Goal: Transaction & Acquisition: Purchase product/service

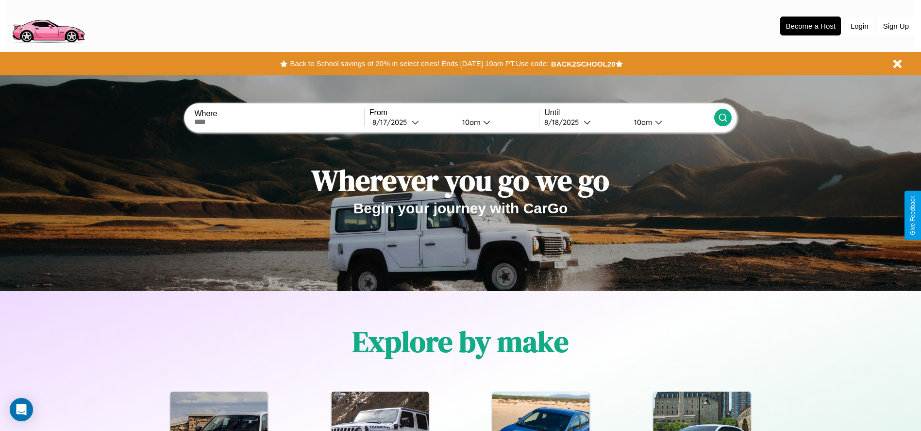
click at [279, 122] on input "text" at bounding box center [278, 122] width 169 height 8
type input "**********"
click at [412, 122] on icon at bounding box center [415, 122] width 7 height 7
select select "*"
select select "****"
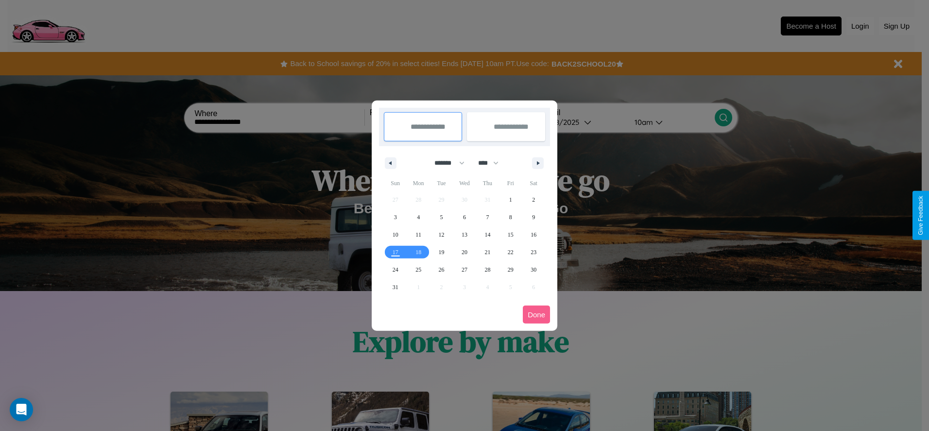
drag, startPoint x: 445, startPoint y: 163, endPoint x: 464, endPoint y: 195, distance: 37.5
click at [445, 163] on select "******* ******** ***** ***** *** **** **** ****** ********* ******* ******** **…" at bounding box center [447, 163] width 41 height 16
select select "**"
click at [441, 234] on span "11" at bounding box center [442, 234] width 6 height 17
type input "**********"
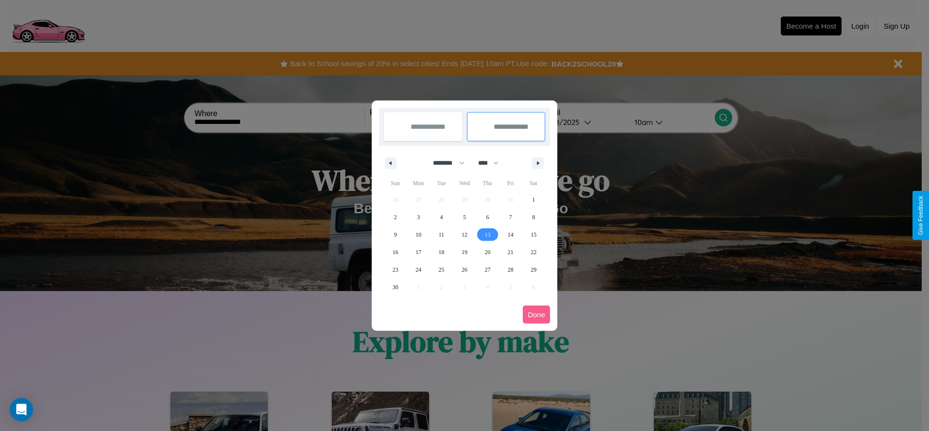
click at [487, 234] on span "13" at bounding box center [487, 234] width 6 height 17
type input "**********"
click at [536, 314] on button "Done" at bounding box center [536, 314] width 27 height 18
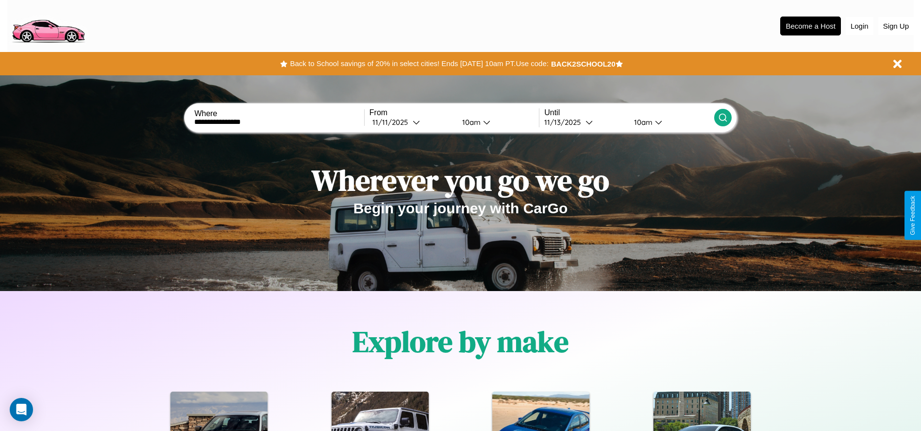
click at [723, 118] on icon at bounding box center [723, 118] width 10 height 10
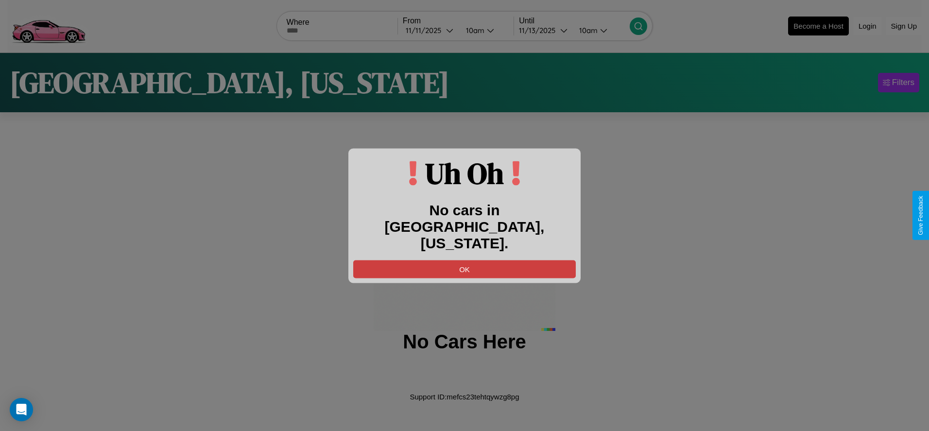
click at [464, 260] on button "OK" at bounding box center [464, 269] width 222 height 18
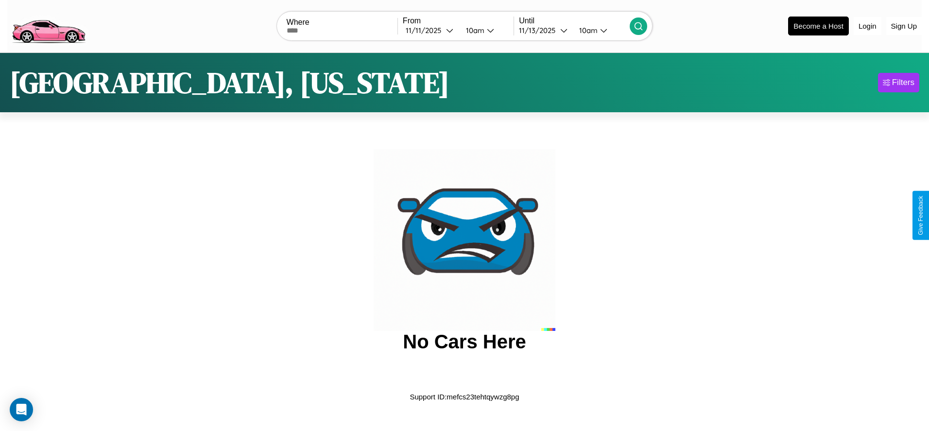
click at [48, 25] on img at bounding box center [48, 25] width 82 height 41
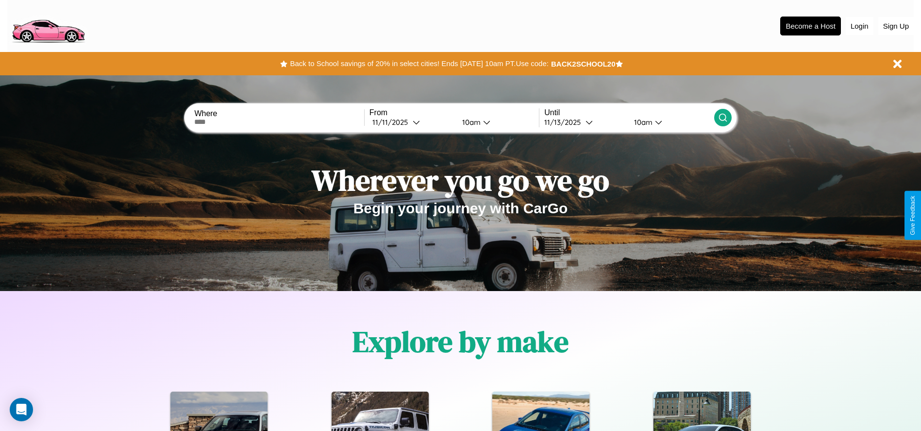
click at [279, 122] on input "text" at bounding box center [278, 122] width 169 height 8
type input "******"
click at [412, 122] on div "11 / 11 / 2025" at bounding box center [393, 122] width 40 height 9
select select "*"
select select "****"
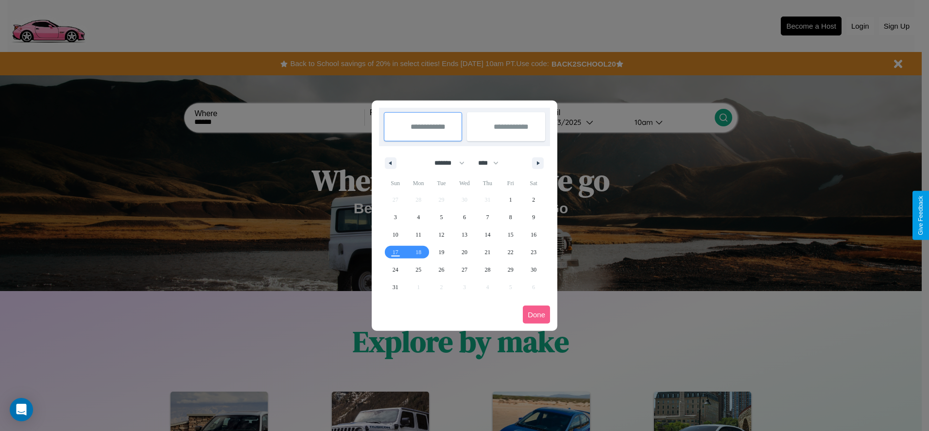
drag, startPoint x: 445, startPoint y: 163, endPoint x: 464, endPoint y: 195, distance: 37.5
click at [445, 163] on select "******* ******** ***** ***** *** **** **** ****** ********* ******* ******** **…" at bounding box center [447, 163] width 41 height 16
select select "*"
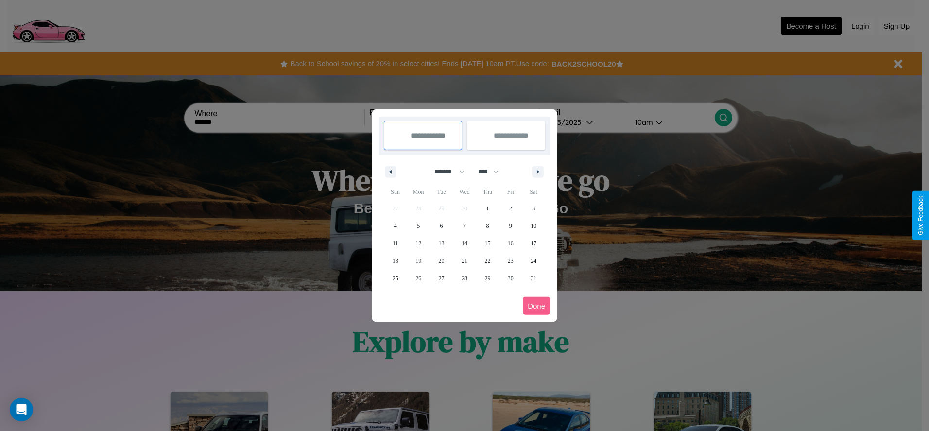
drag, startPoint x: 492, startPoint y: 171, endPoint x: 464, endPoint y: 195, distance: 36.6
click at [492, 171] on select "**** **** **** **** **** **** **** **** **** **** **** **** **** **** **** ****…" at bounding box center [487, 172] width 29 height 16
select select "****"
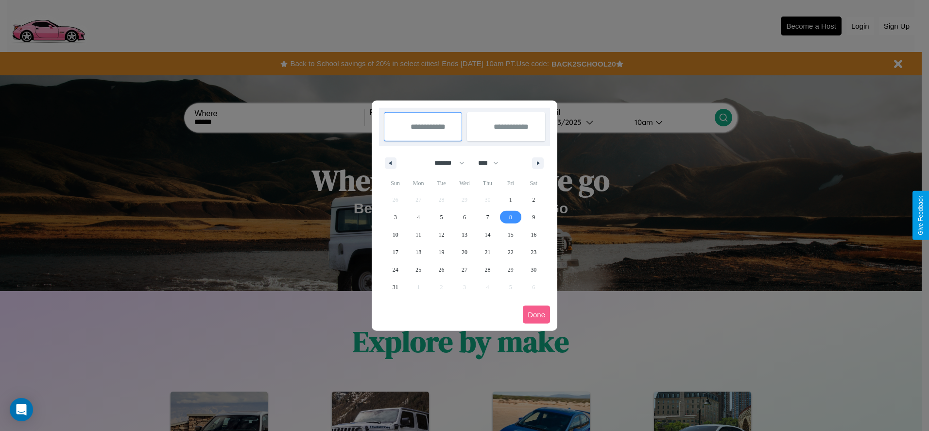
click at [510, 217] on span "8" at bounding box center [510, 216] width 3 height 17
type input "**********"
click at [395, 234] on span "10" at bounding box center [395, 234] width 6 height 17
type input "**********"
click at [536, 314] on button "Done" at bounding box center [536, 314] width 27 height 18
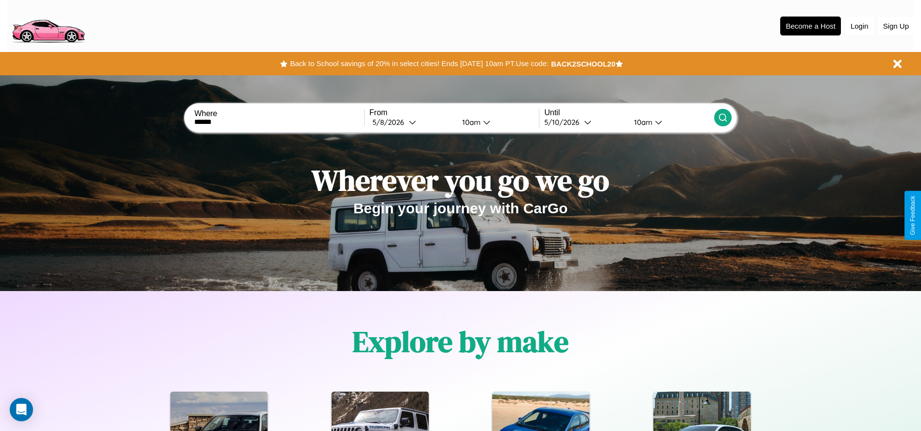
click at [470, 122] on div "10am" at bounding box center [470, 122] width 26 height 9
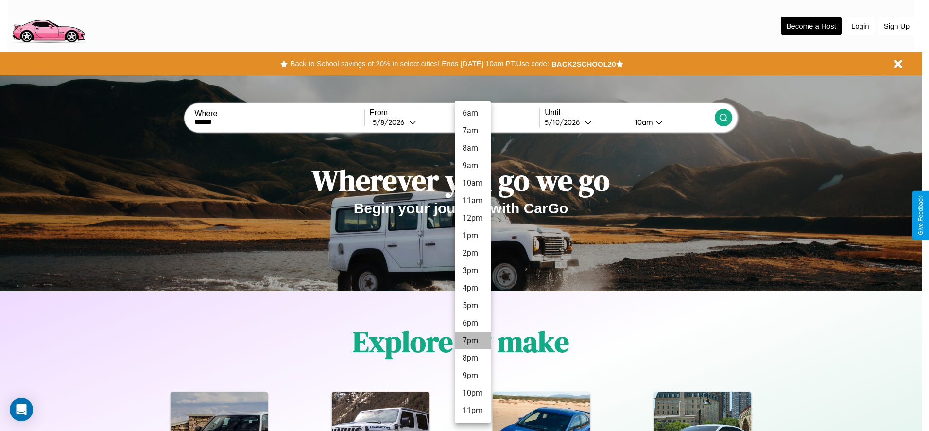
click at [472, 340] on li "7pm" at bounding box center [473, 340] width 36 height 17
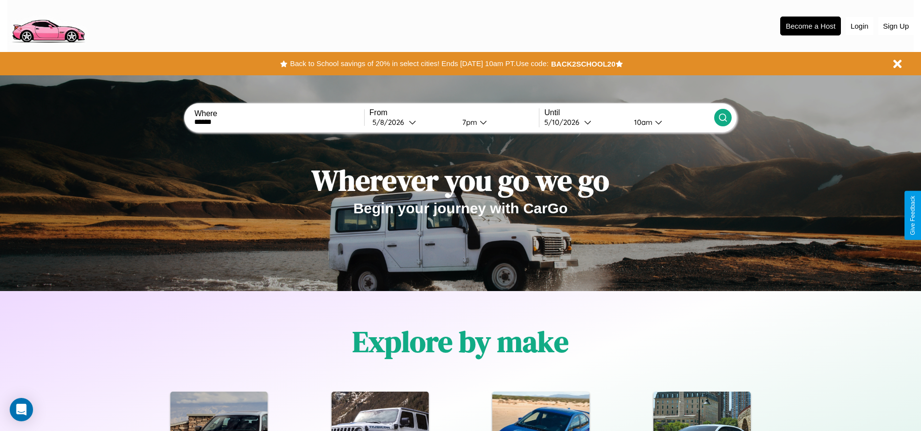
click at [642, 122] on div "10am" at bounding box center [642, 122] width 26 height 9
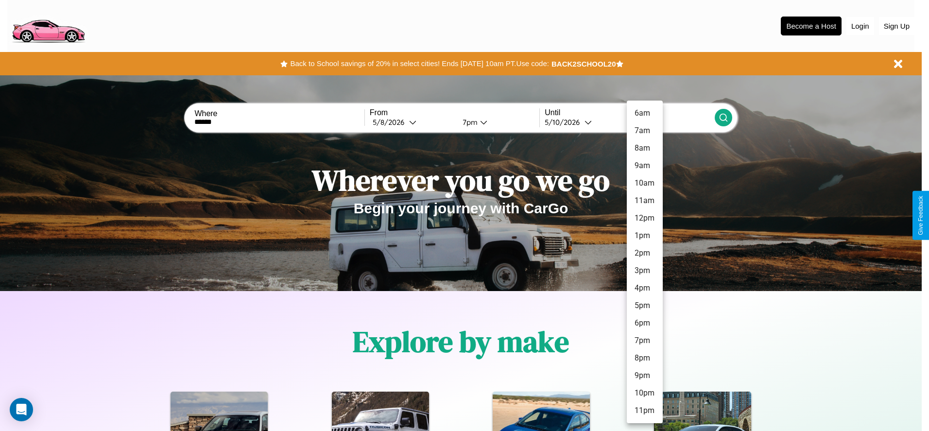
click at [644, 288] on li "4pm" at bounding box center [645, 287] width 36 height 17
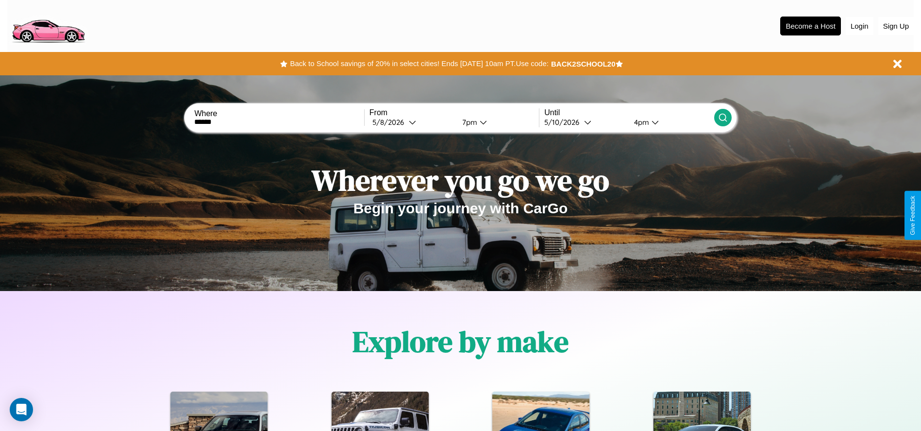
click at [723, 118] on icon at bounding box center [723, 118] width 10 height 10
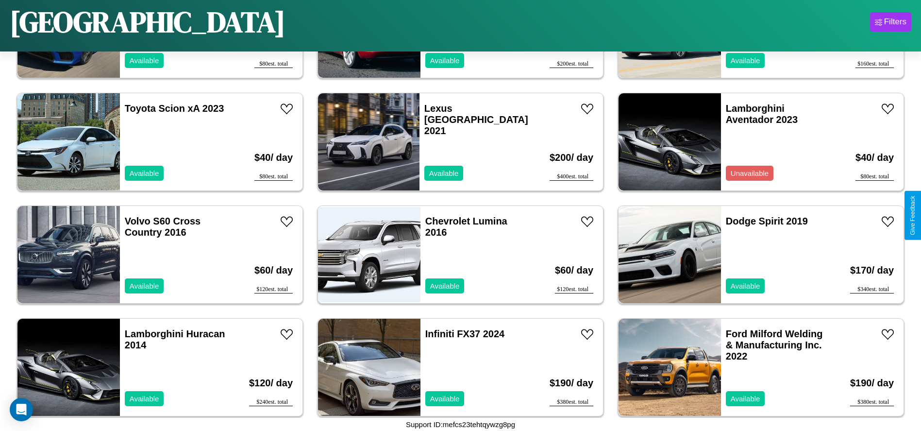
scroll to position [4503, 0]
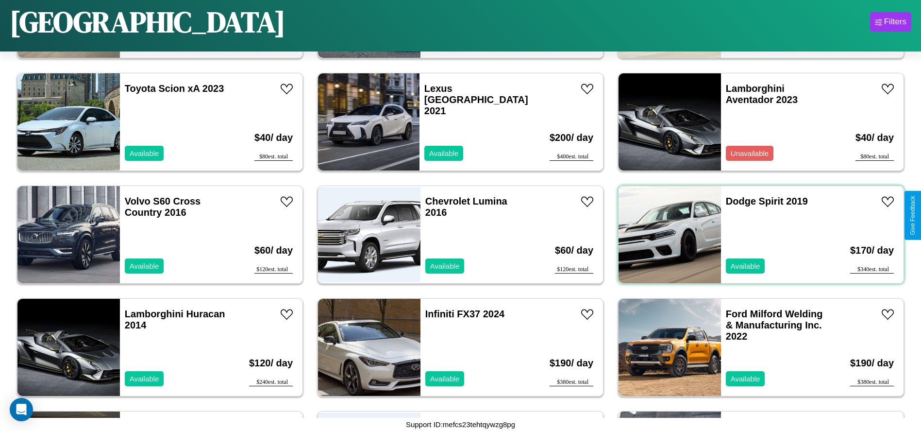
click at [755, 235] on div "Dodge Spirit 2019 Available" at bounding box center [777, 234] width 112 height 97
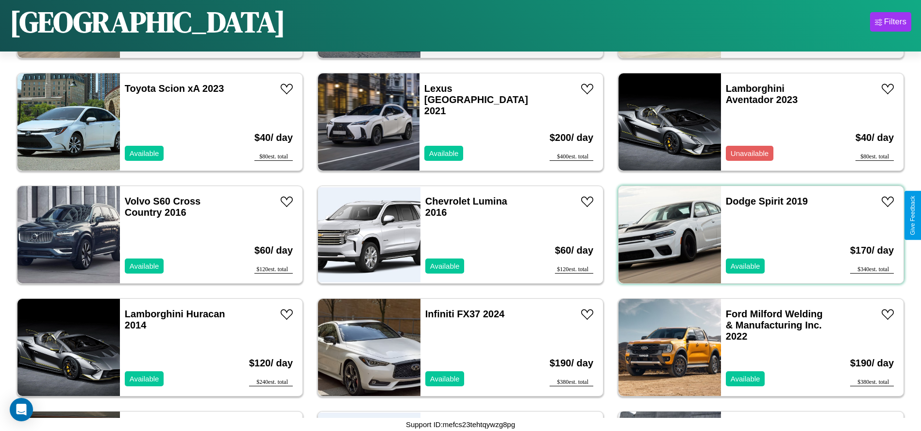
click at [755, 235] on div "Dodge Spirit 2019 Available" at bounding box center [777, 234] width 112 height 97
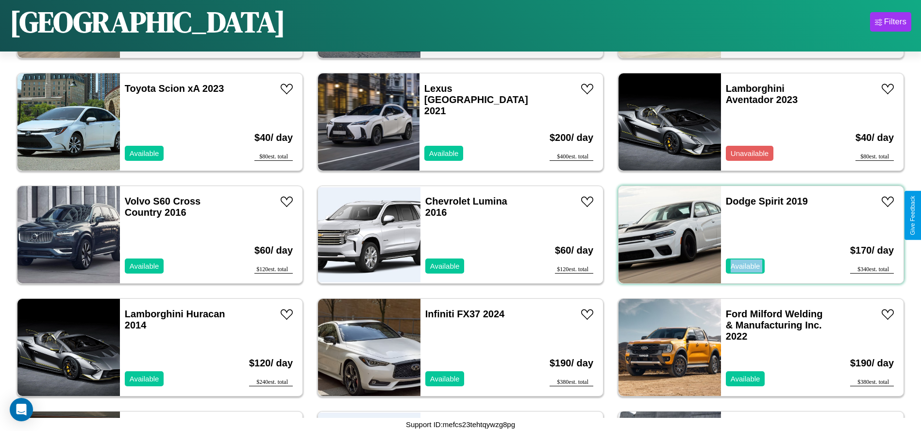
click at [755, 235] on div "Dodge Spirit 2019 Available" at bounding box center [777, 234] width 112 height 97
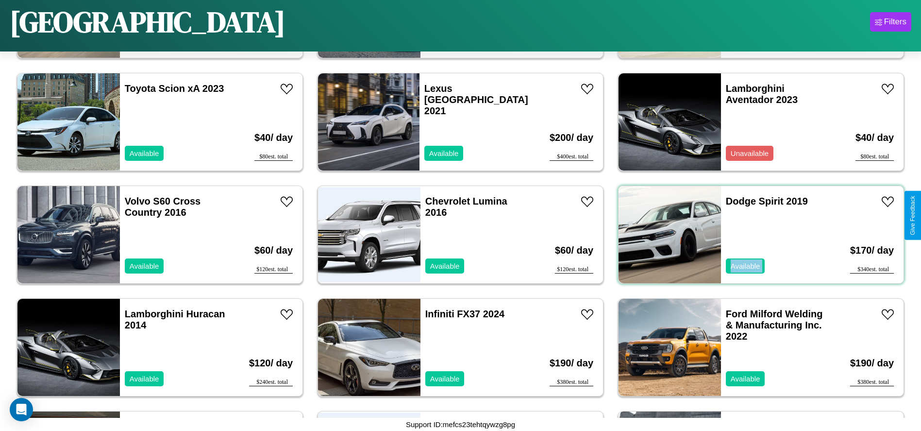
click at [755, 235] on div "Dodge Spirit 2019 Available" at bounding box center [777, 234] width 112 height 97
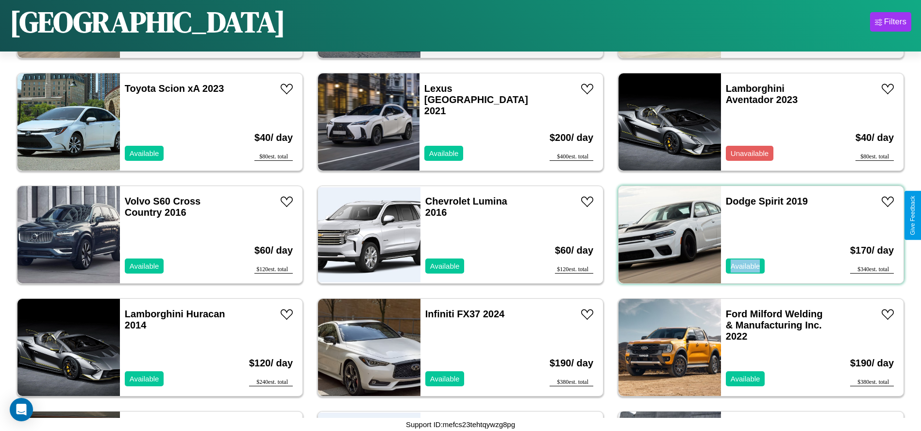
click at [755, 235] on div "Dodge Spirit 2019 Available" at bounding box center [777, 234] width 112 height 97
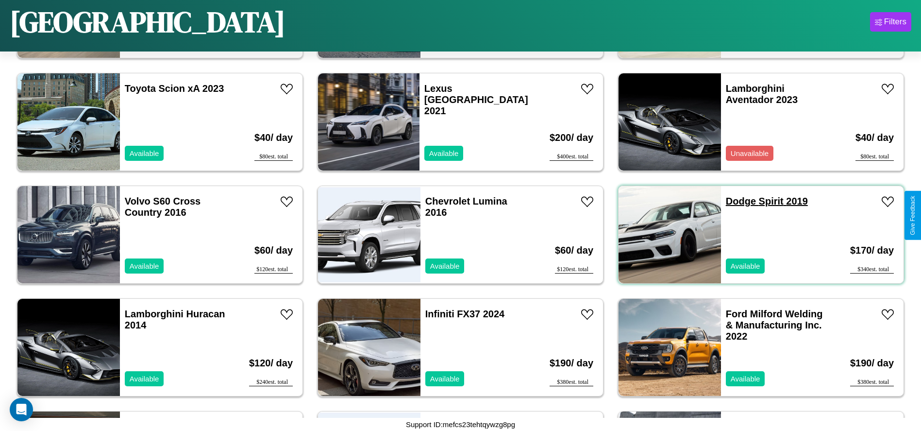
click at [735, 201] on link "Dodge Spirit 2019" at bounding box center [767, 201] width 82 height 11
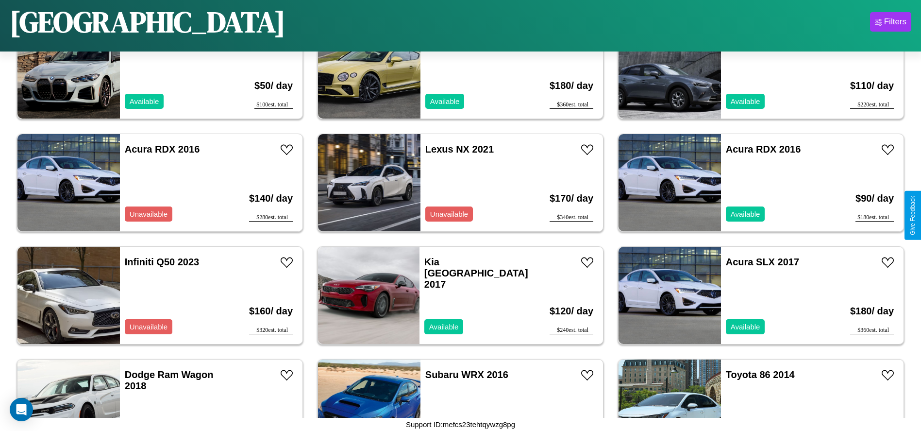
scroll to position [108, 0]
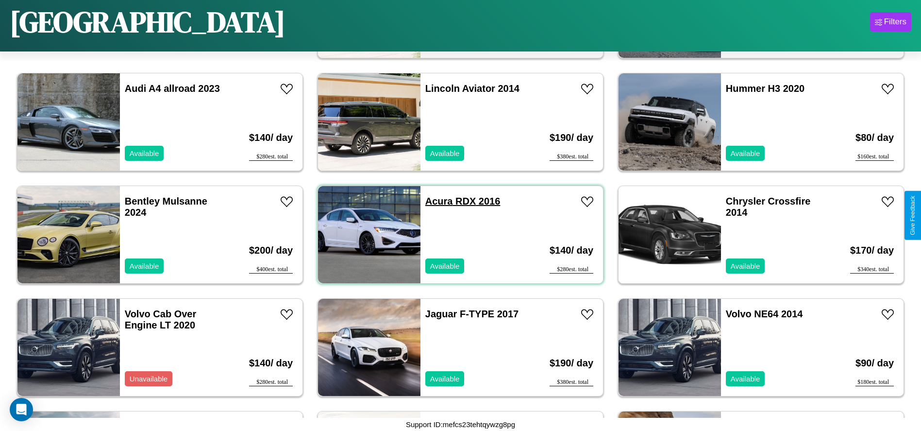
click at [436, 201] on link "Acura RDX 2016" at bounding box center [462, 201] width 75 height 11
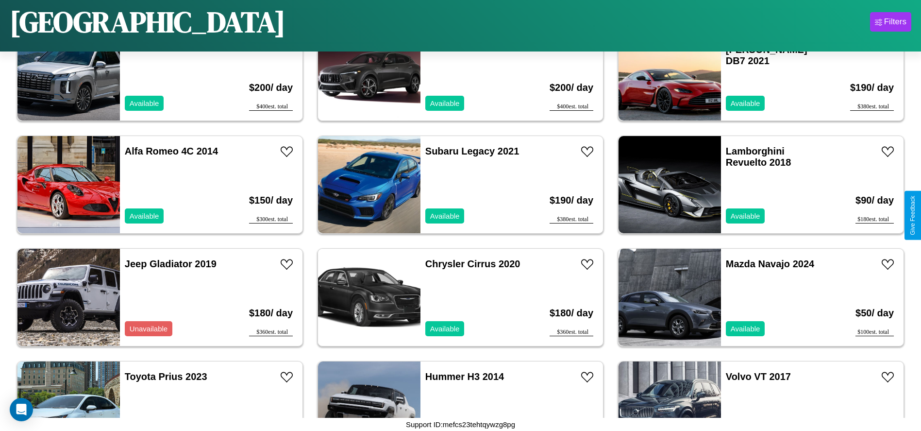
scroll to position [2700, 0]
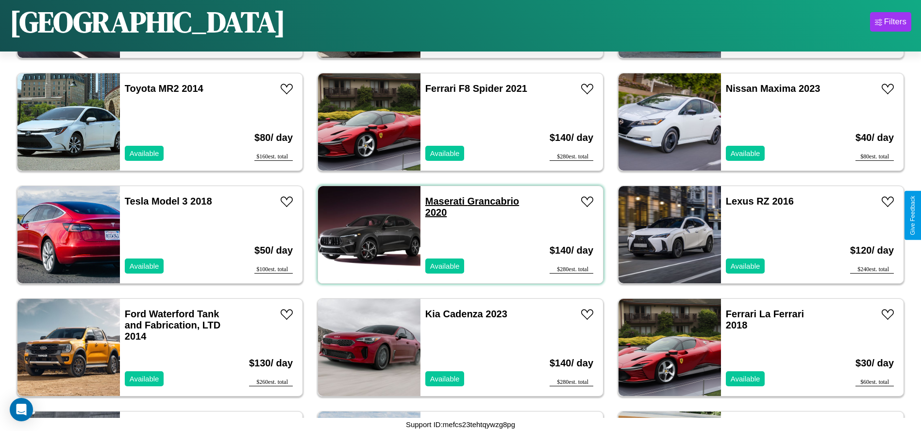
click at [441, 201] on link "Maserati Grancabrio 2020" at bounding box center [472, 207] width 94 height 22
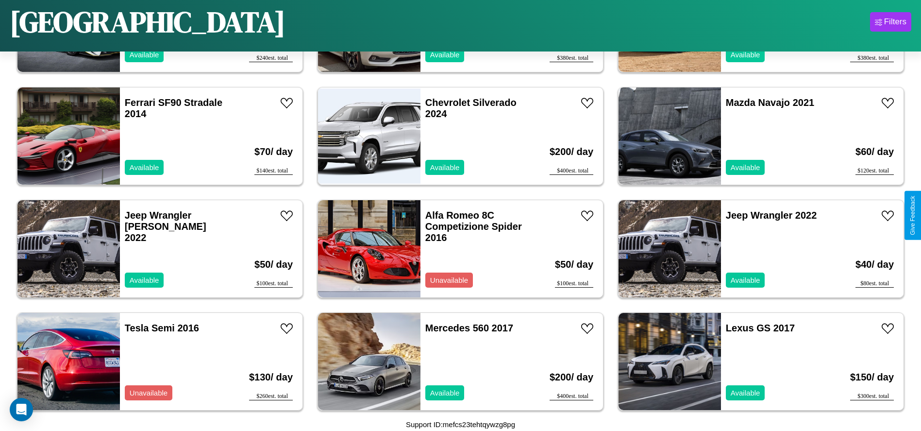
scroll to position [4953, 0]
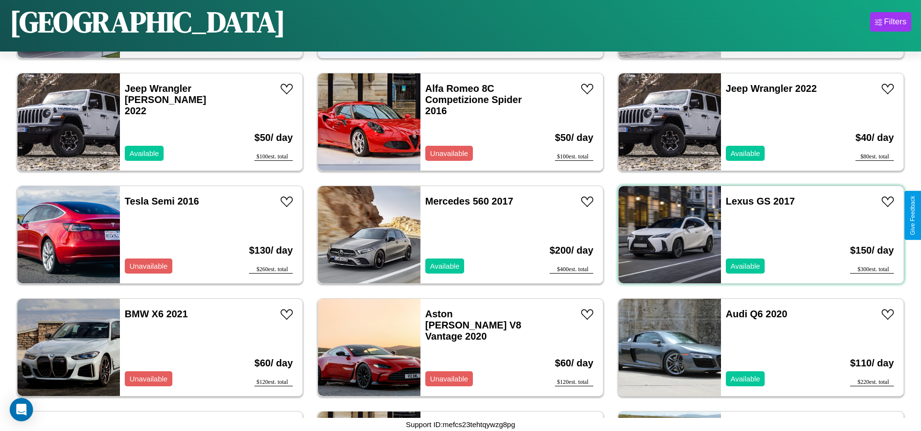
click at [755, 235] on div "Lexus GS 2017 Available" at bounding box center [777, 234] width 112 height 97
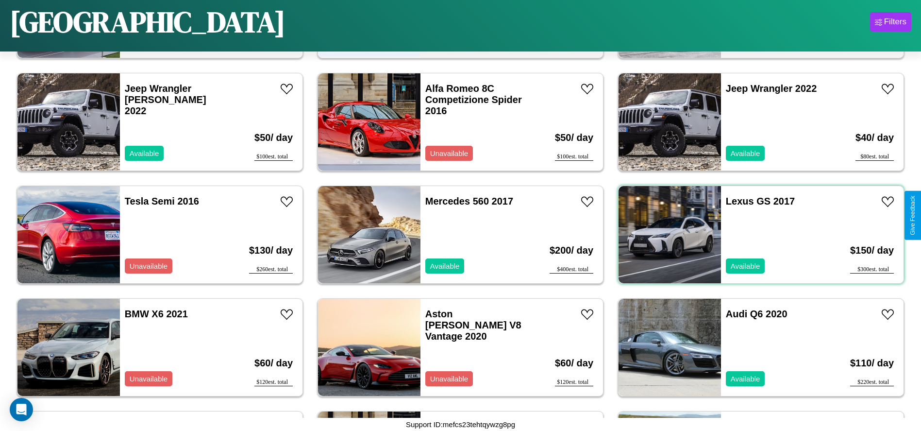
click at [755, 235] on div "Lexus GS 2017 Available" at bounding box center [777, 234] width 112 height 97
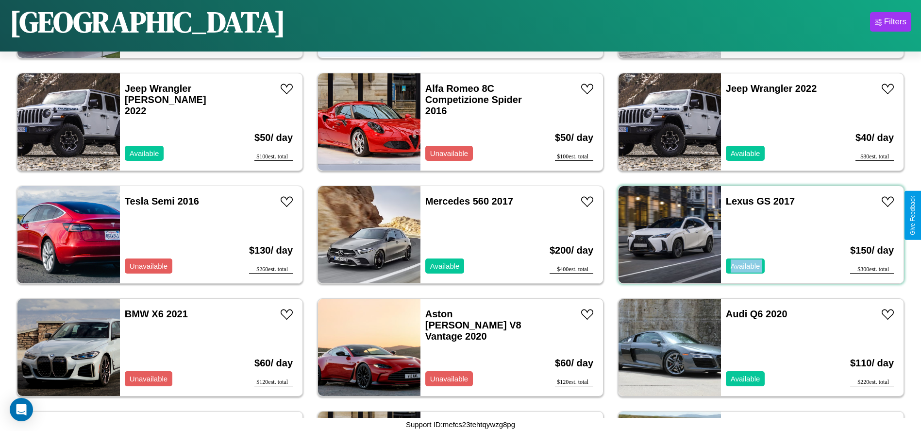
click at [755, 235] on div "Lexus GS 2017 Available" at bounding box center [777, 234] width 112 height 97
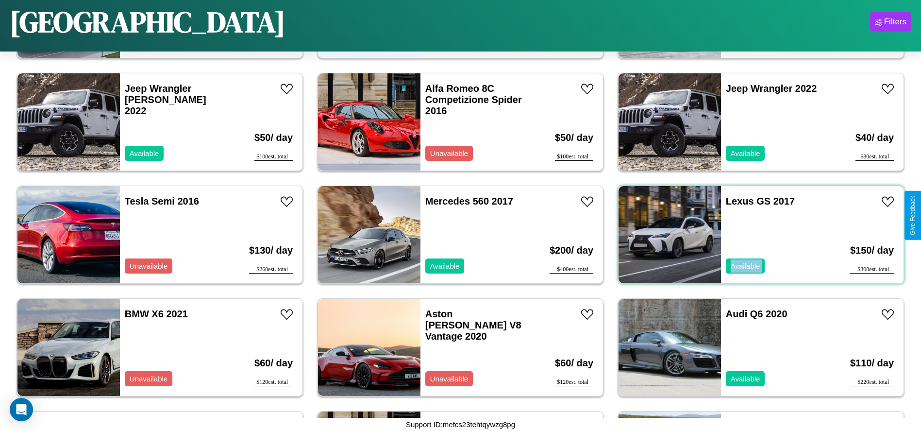
click at [755, 235] on div "Lexus GS 2017 Available" at bounding box center [777, 234] width 112 height 97
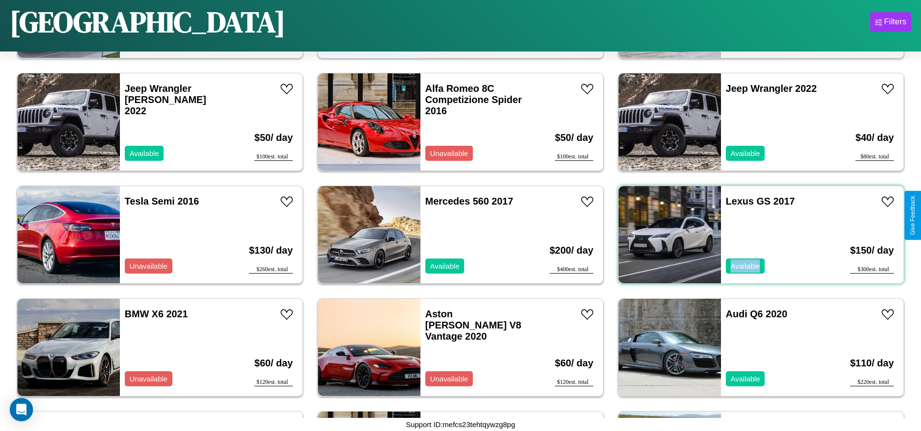
click at [755, 235] on div "Lexus GS 2017 Available" at bounding box center [777, 234] width 112 height 97
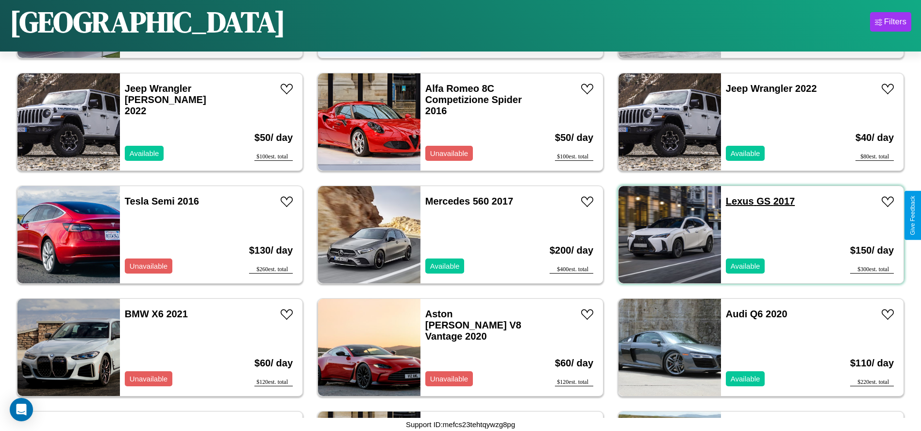
click at [734, 201] on link "Lexus GS 2017" at bounding box center [760, 201] width 69 height 11
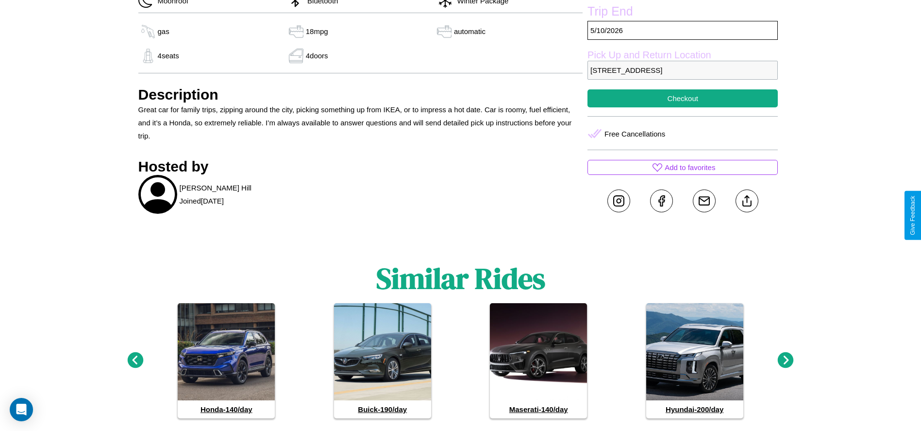
scroll to position [460, 0]
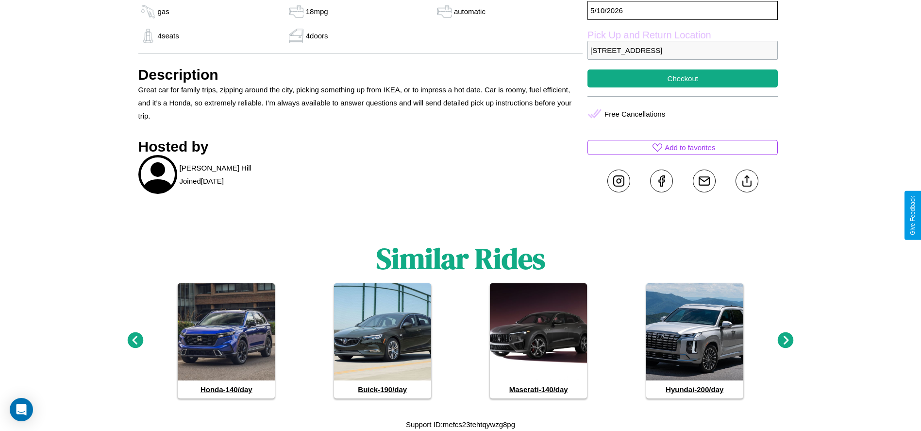
click at [786, 340] on icon at bounding box center [786, 340] width 16 height 16
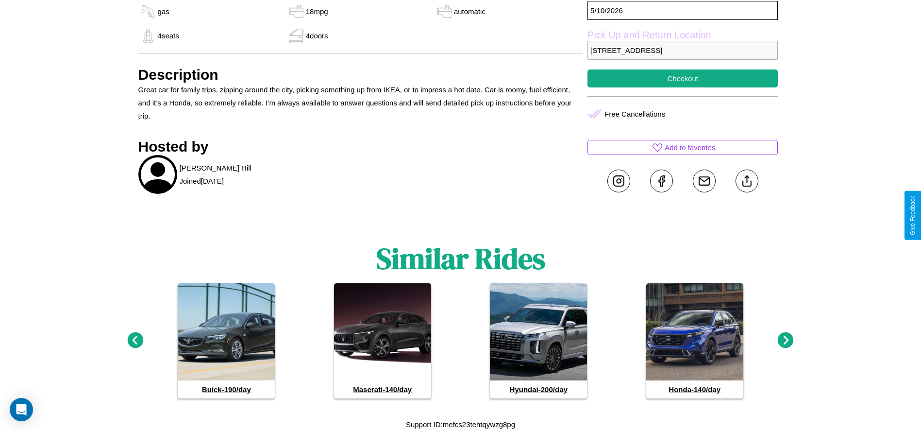
click at [786, 340] on icon at bounding box center [786, 340] width 16 height 16
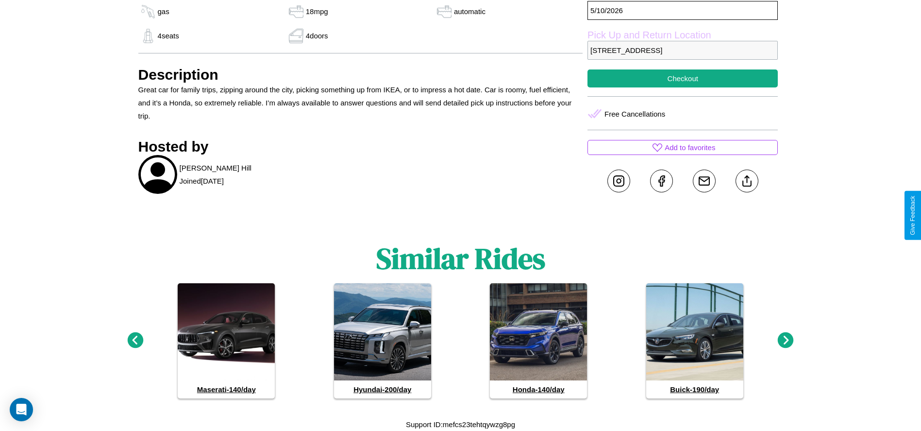
click at [135, 340] on icon at bounding box center [135, 340] width 16 height 16
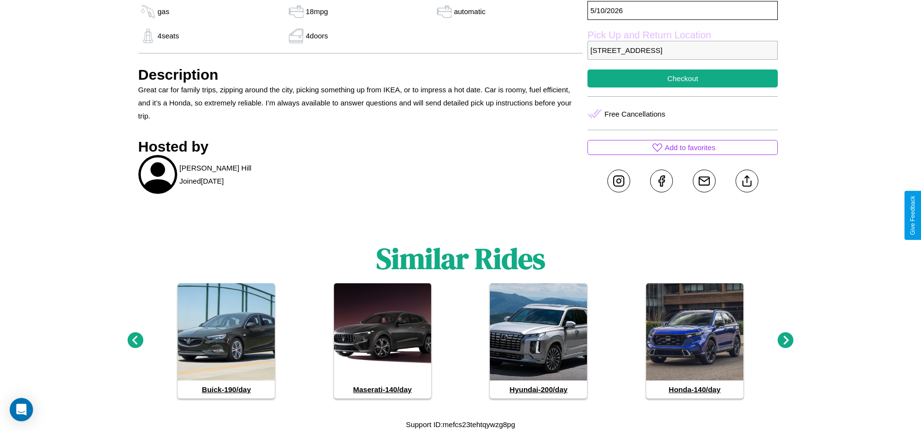
scroll to position [323, 0]
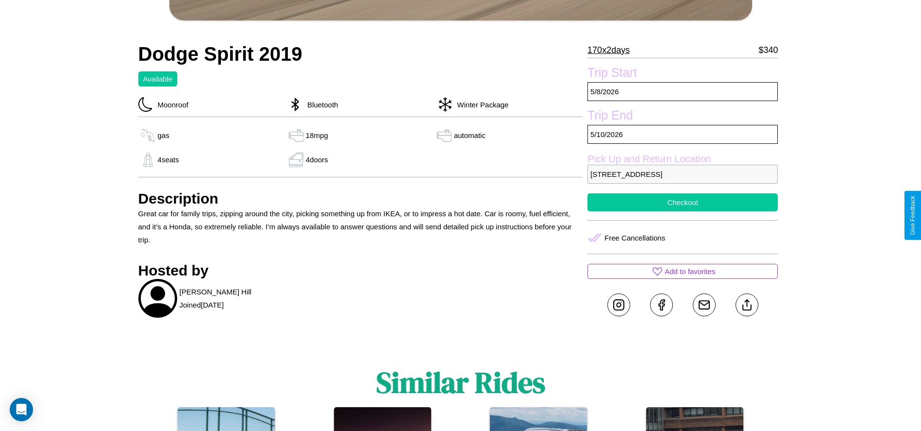
click at [683, 211] on button "Checkout" at bounding box center [683, 202] width 190 height 18
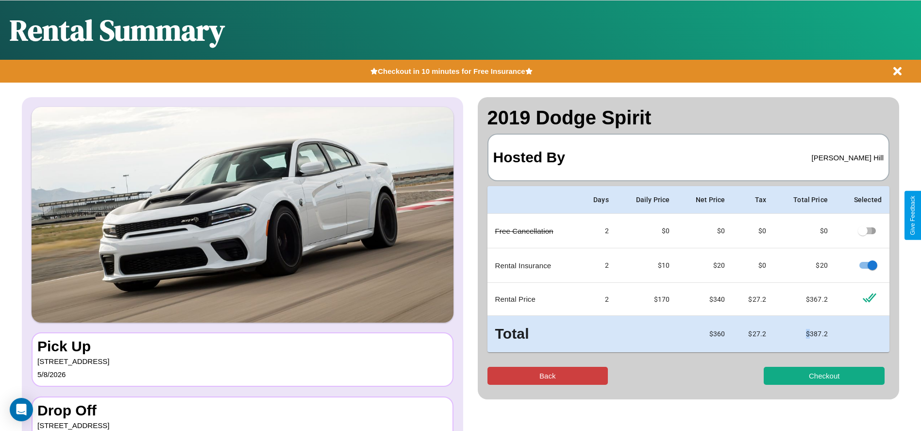
click at [547, 375] on button "Back" at bounding box center [548, 376] width 121 height 18
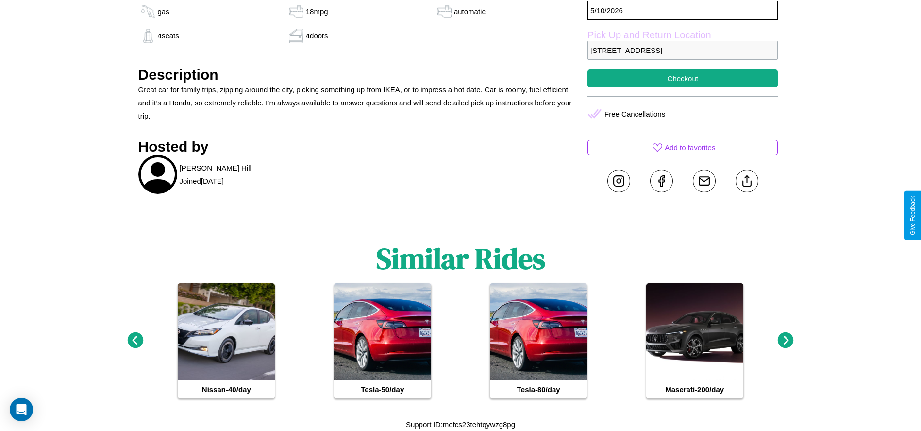
scroll to position [460, 0]
click at [786, 340] on icon at bounding box center [786, 340] width 16 height 16
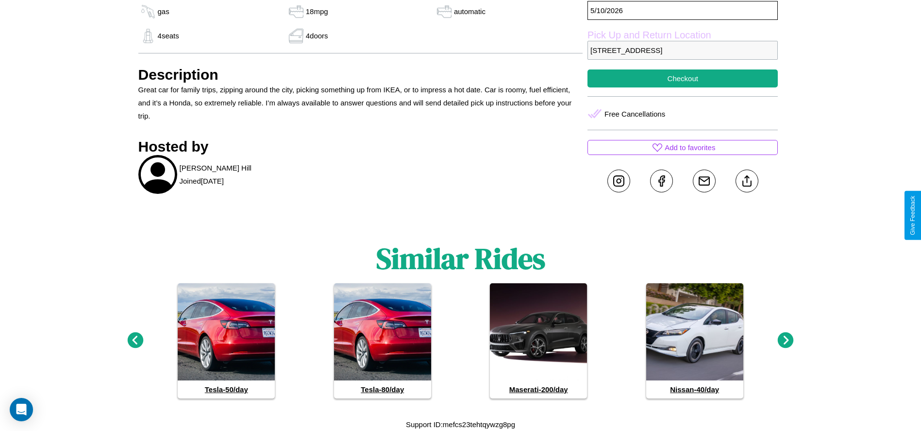
click at [786, 340] on icon at bounding box center [786, 340] width 16 height 16
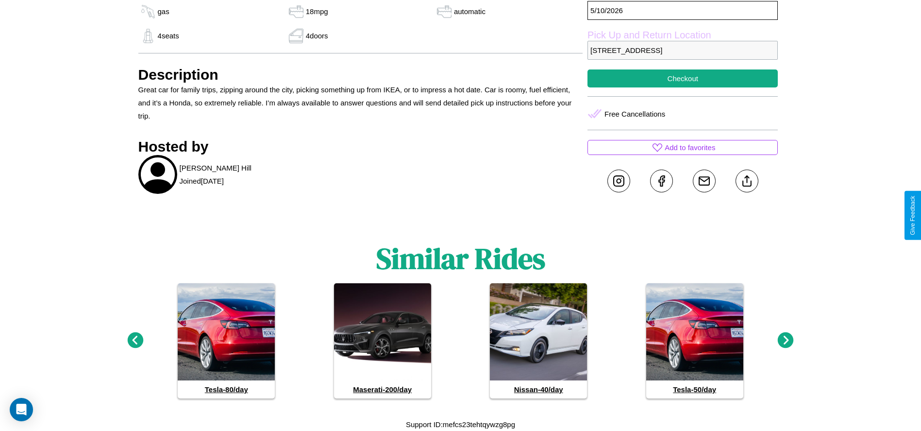
click at [786, 340] on icon at bounding box center [786, 340] width 16 height 16
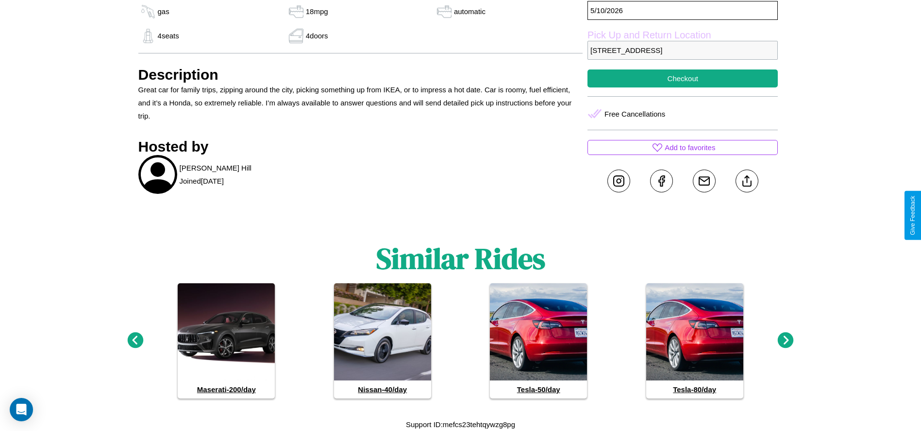
click at [786, 340] on icon at bounding box center [786, 340] width 16 height 16
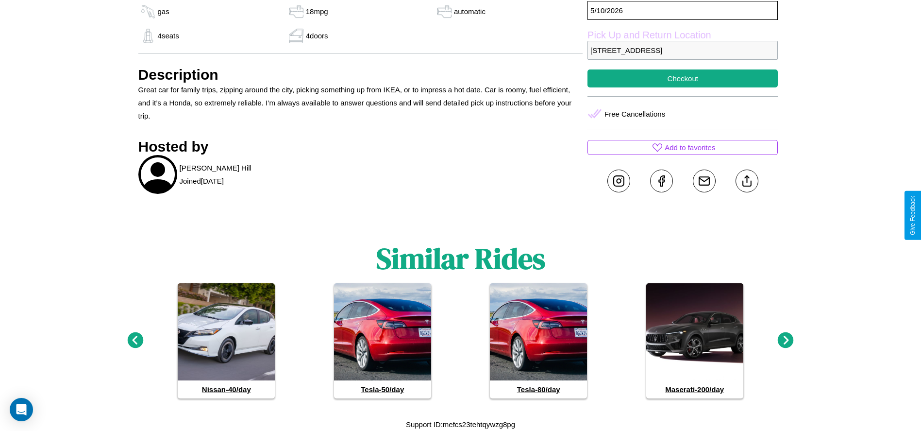
click at [786, 340] on icon at bounding box center [786, 340] width 16 height 16
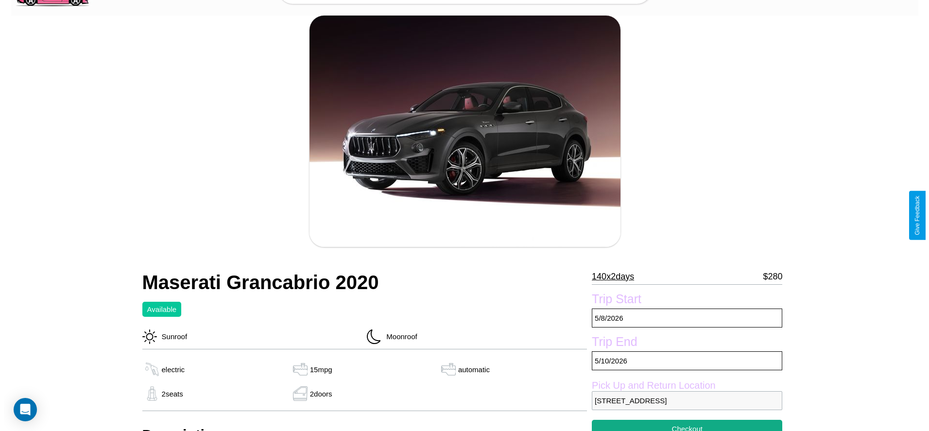
scroll to position [139, 0]
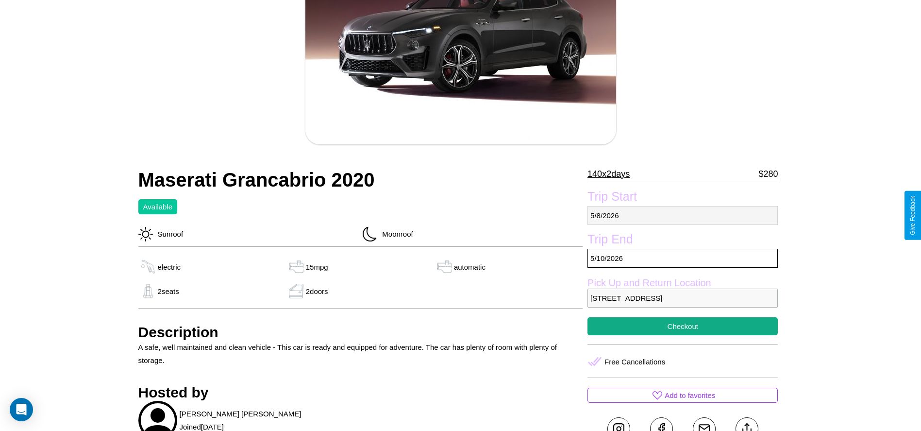
click at [683, 215] on p "[DATE]" at bounding box center [683, 215] width 190 height 19
select select "*"
select select "****"
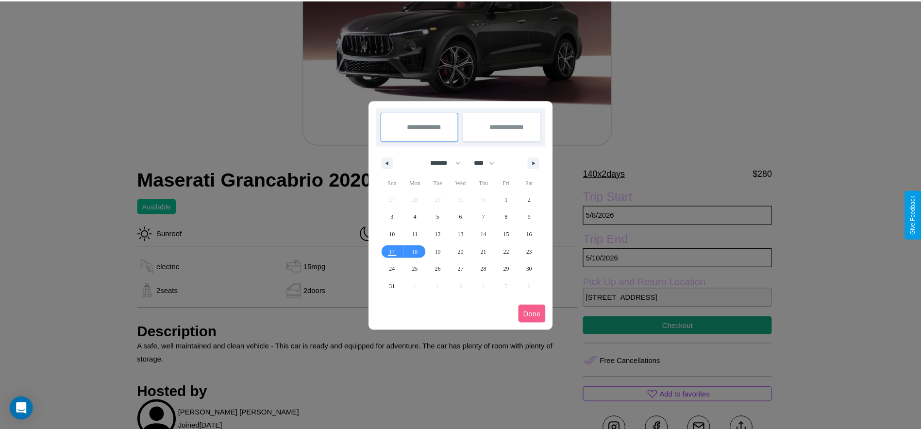
scroll to position [0, 0]
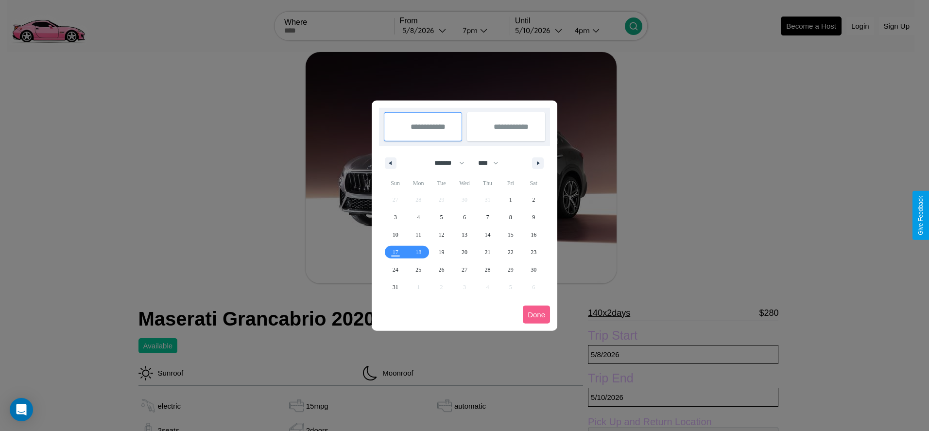
click at [426, 30] on div at bounding box center [464, 215] width 929 height 431
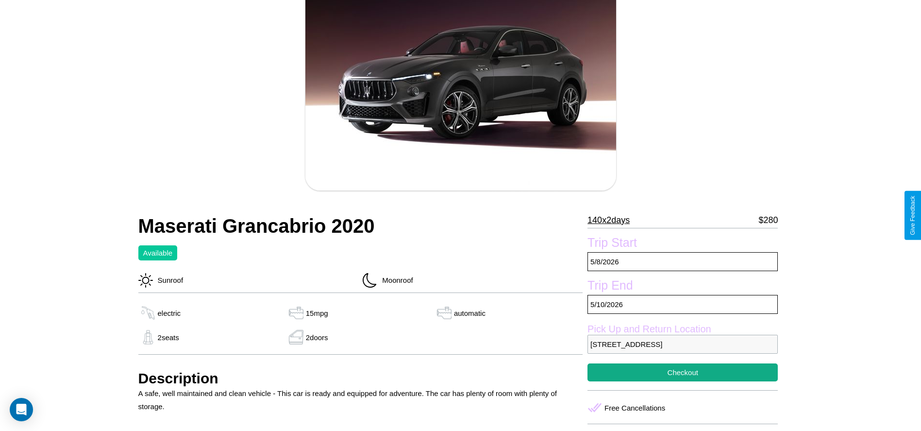
scroll to position [98, 0]
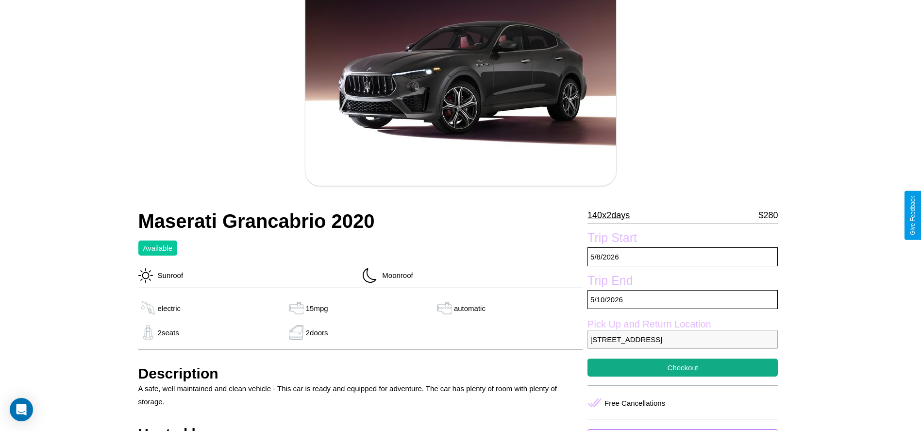
click at [612, 215] on p "140 x 2 days" at bounding box center [609, 215] width 42 height 16
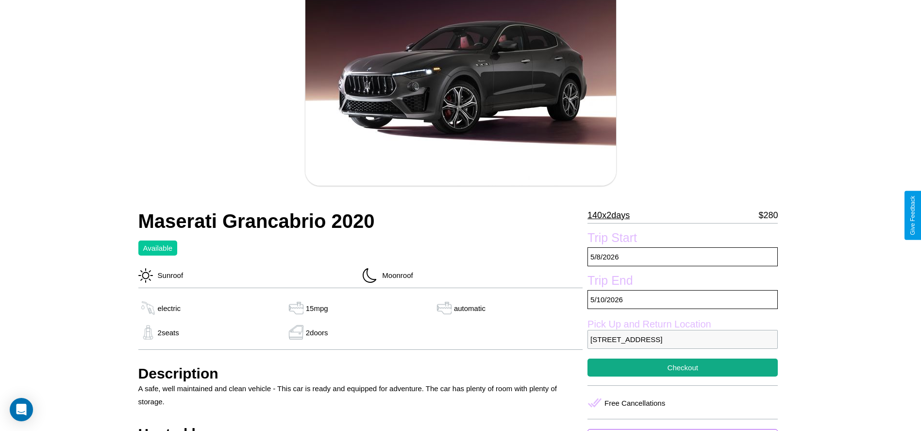
click at [612, 215] on p "140 x 2 days" at bounding box center [609, 215] width 42 height 16
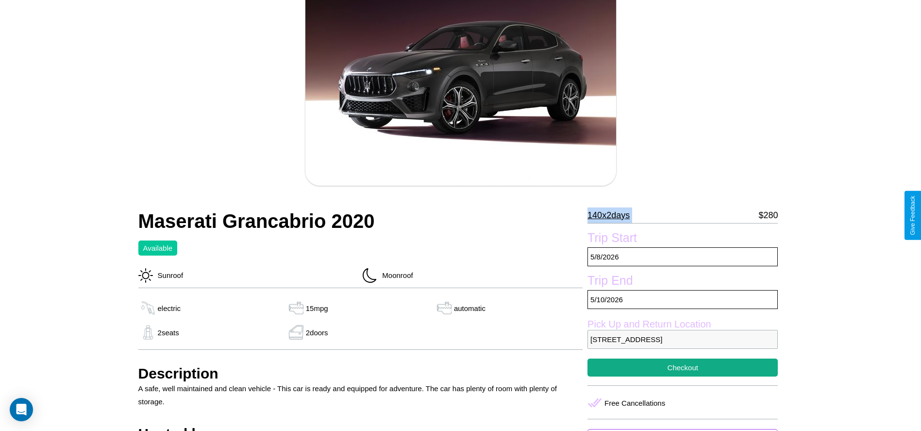
click at [612, 215] on p "140 x 2 days" at bounding box center [609, 215] width 42 height 16
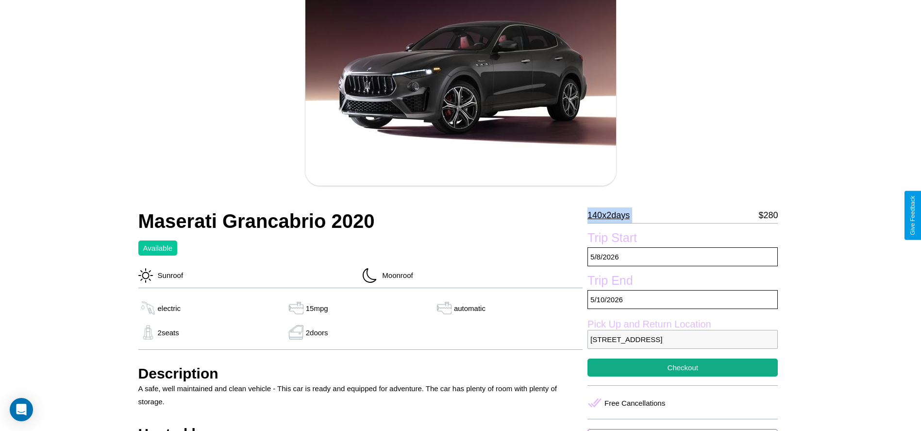
click at [612, 215] on p "140 x 2 days" at bounding box center [609, 215] width 42 height 16
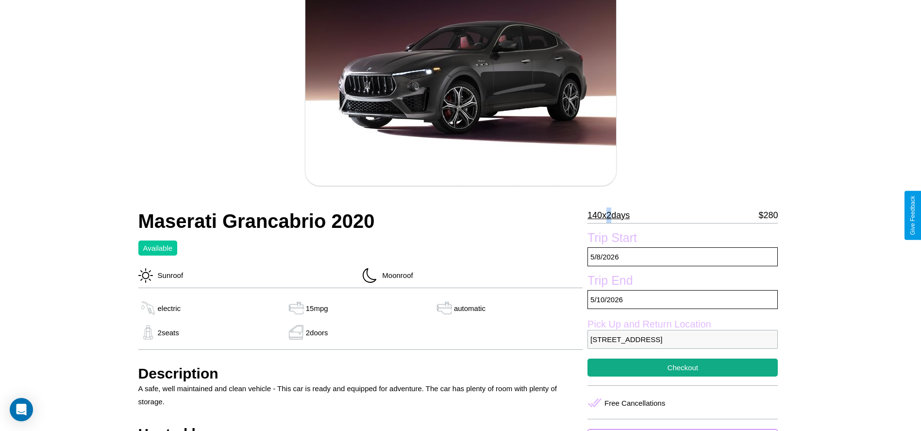
click at [612, 215] on p "140 x 2 days" at bounding box center [609, 215] width 42 height 16
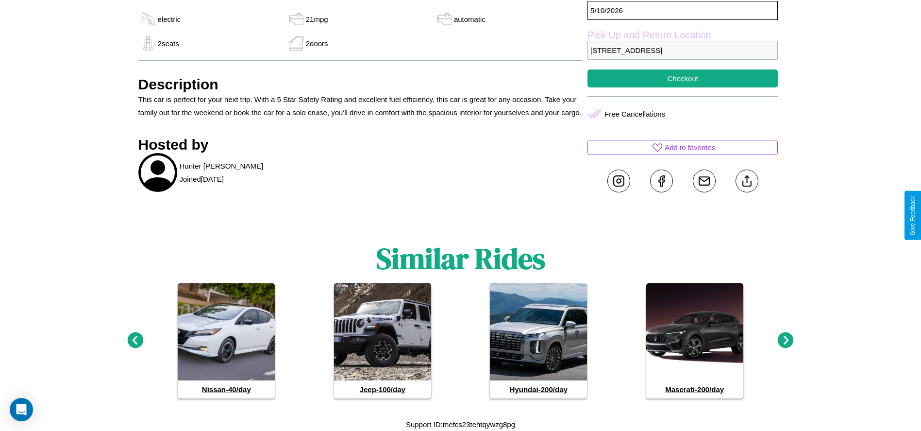
scroll to position [230, 0]
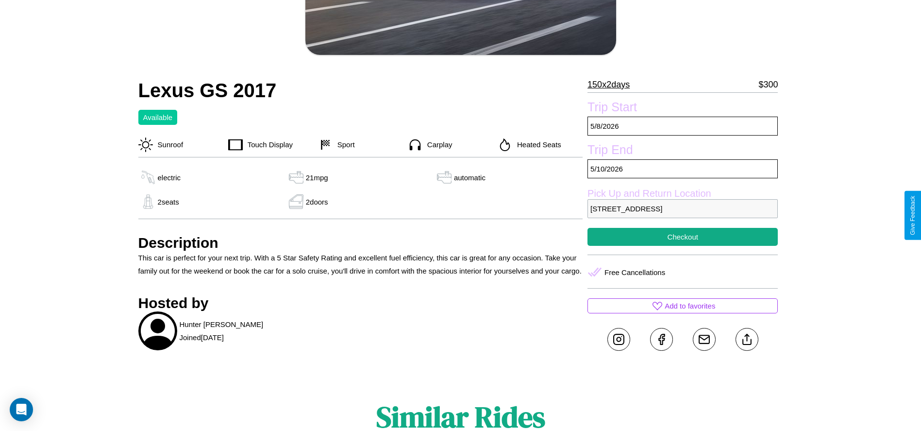
click at [683, 215] on p "[STREET_ADDRESS]" at bounding box center [683, 208] width 190 height 19
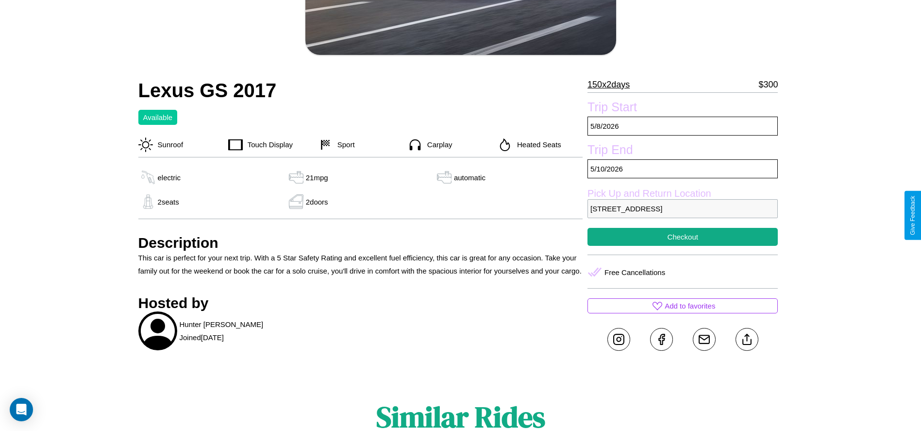
click at [683, 215] on p "[STREET_ADDRESS]" at bounding box center [683, 208] width 190 height 19
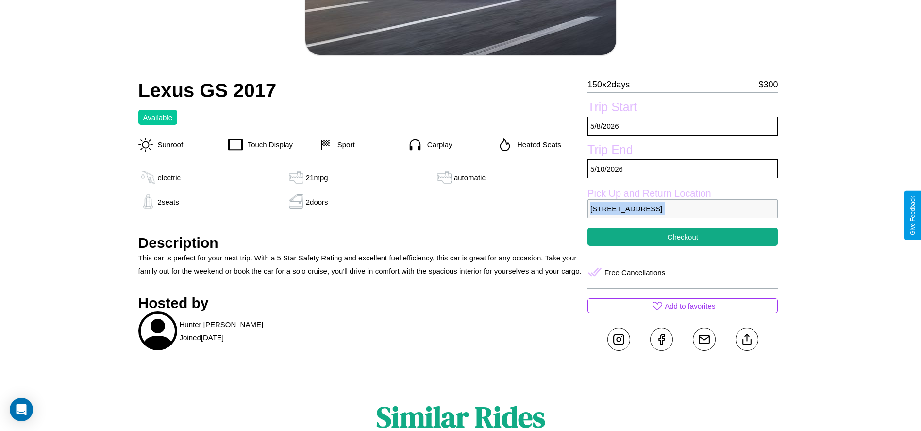
click at [683, 215] on p "[STREET_ADDRESS]" at bounding box center [683, 208] width 190 height 19
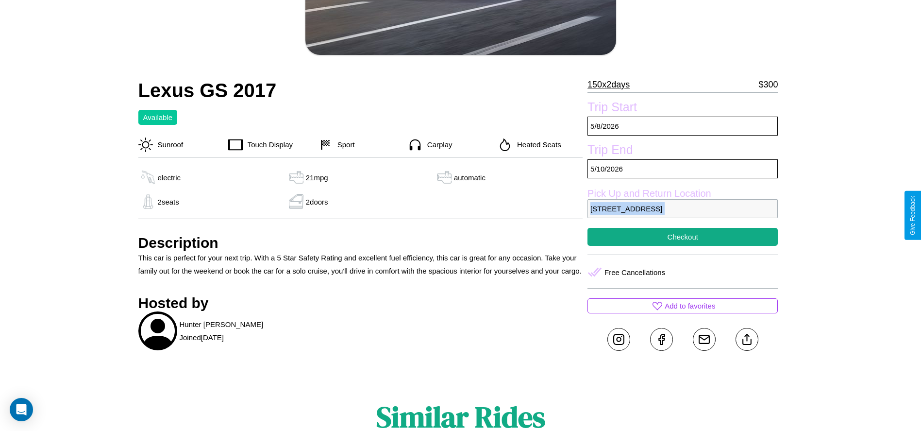
click at [683, 215] on p "[STREET_ADDRESS]" at bounding box center [683, 208] width 190 height 19
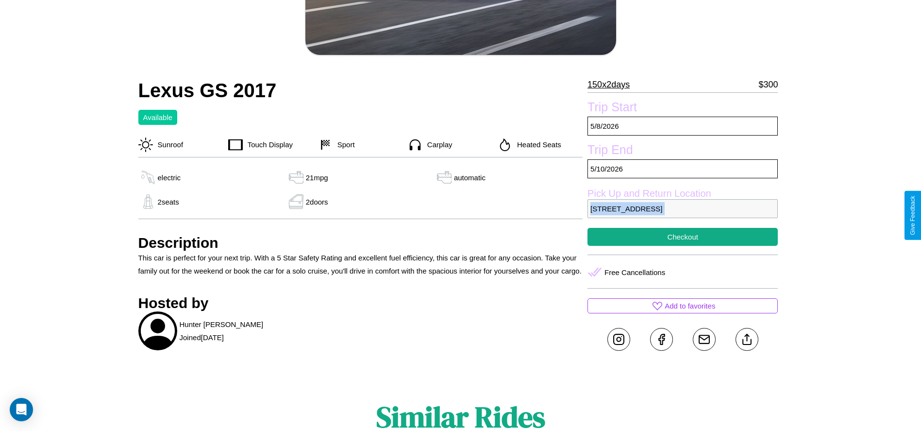
click at [683, 215] on p "[STREET_ADDRESS]" at bounding box center [683, 208] width 190 height 19
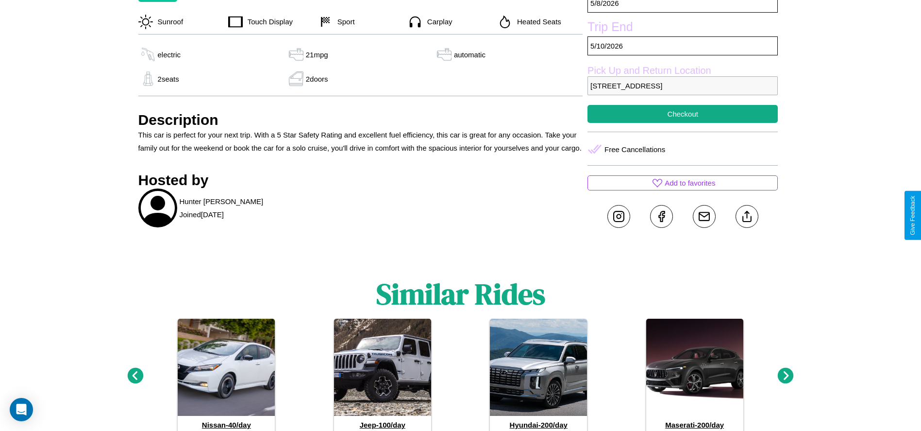
scroll to position [367, 0]
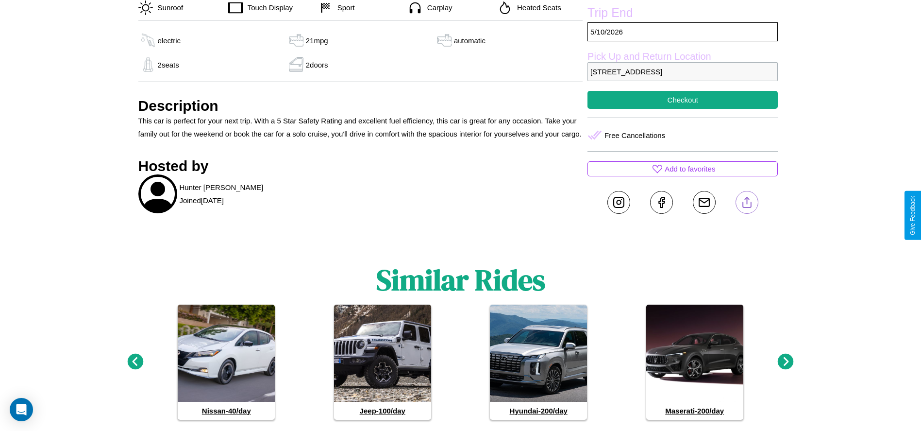
click at [747, 204] on line at bounding box center [747, 200] width 0 height 7
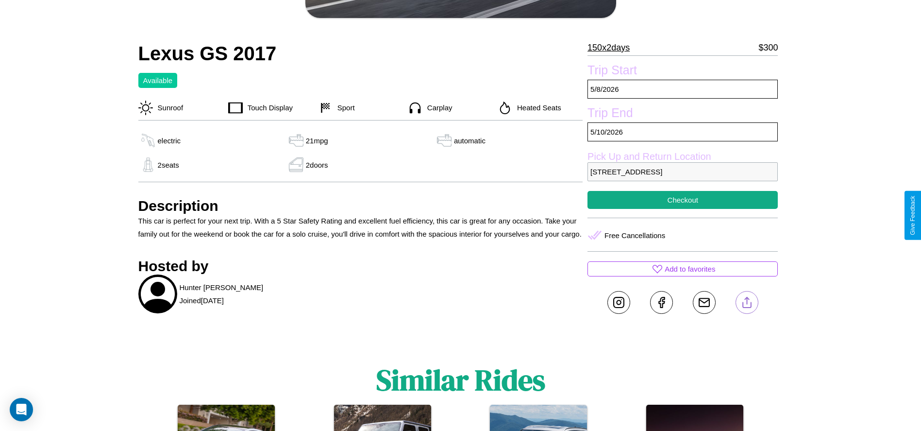
scroll to position [265, 0]
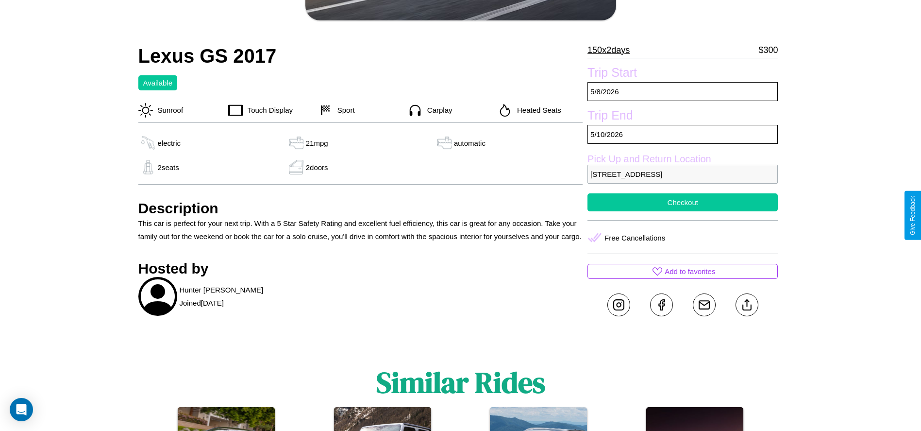
click at [683, 211] on button "Checkout" at bounding box center [683, 202] width 190 height 18
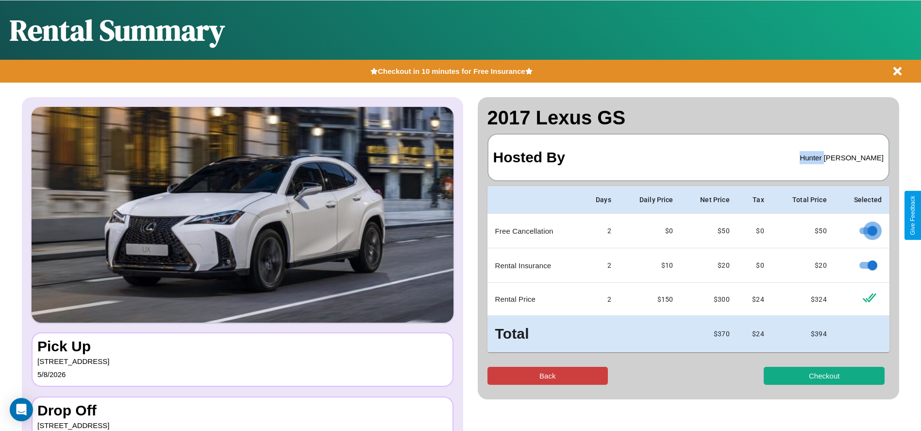
click at [547, 375] on button "Back" at bounding box center [548, 376] width 121 height 18
